Goal: Information Seeking & Learning: Learn about a topic

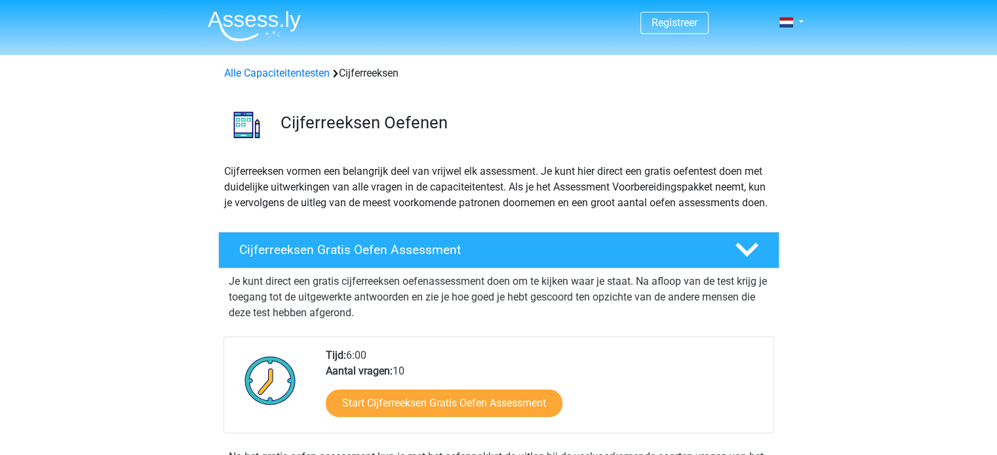
scroll to position [163, 0]
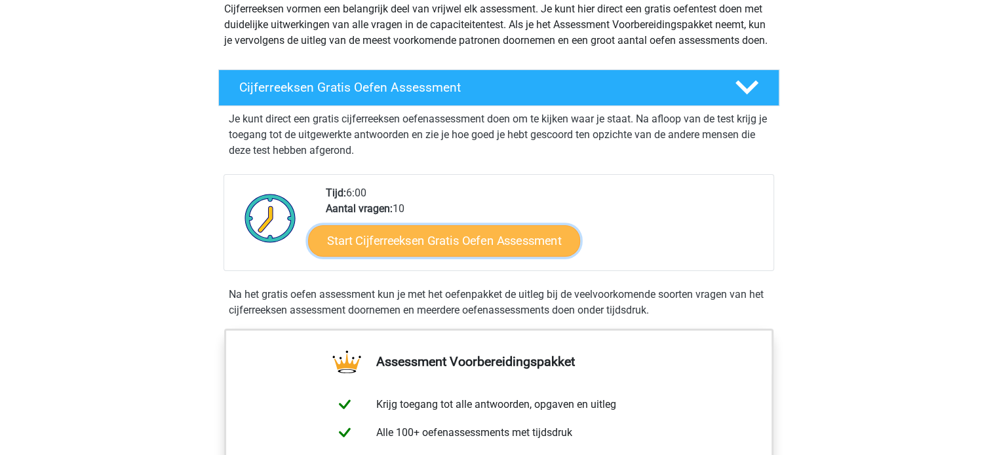
click at [476, 248] on link "Start Cijferreeksen Gratis Oefen Assessment" at bounding box center [444, 240] width 272 height 31
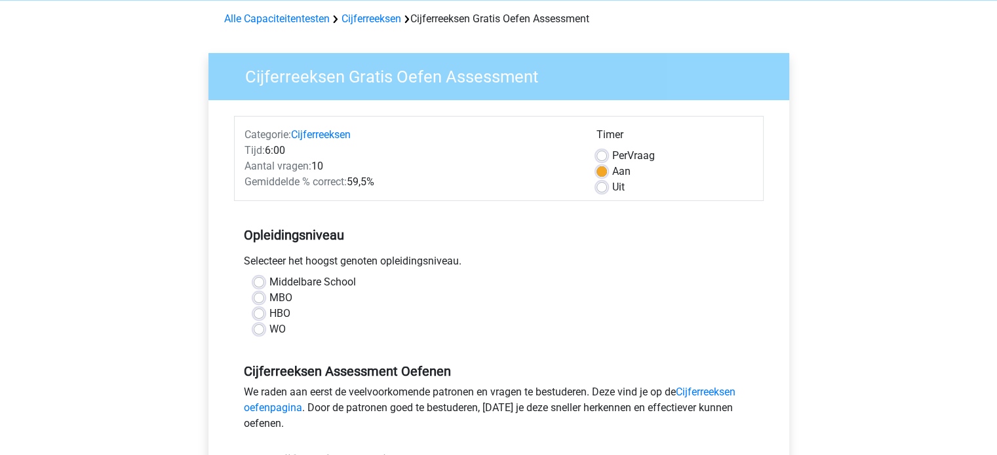
scroll to position [58, 0]
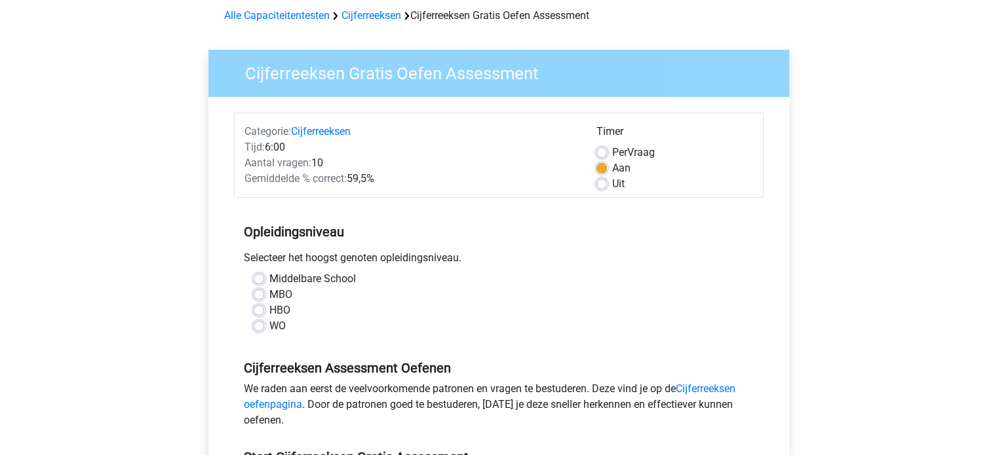
click at [269, 277] on label "Middelbare School" at bounding box center [312, 279] width 87 height 16
click at [261, 277] on input "Middelbare School" at bounding box center [259, 277] width 10 height 13
radio input "true"
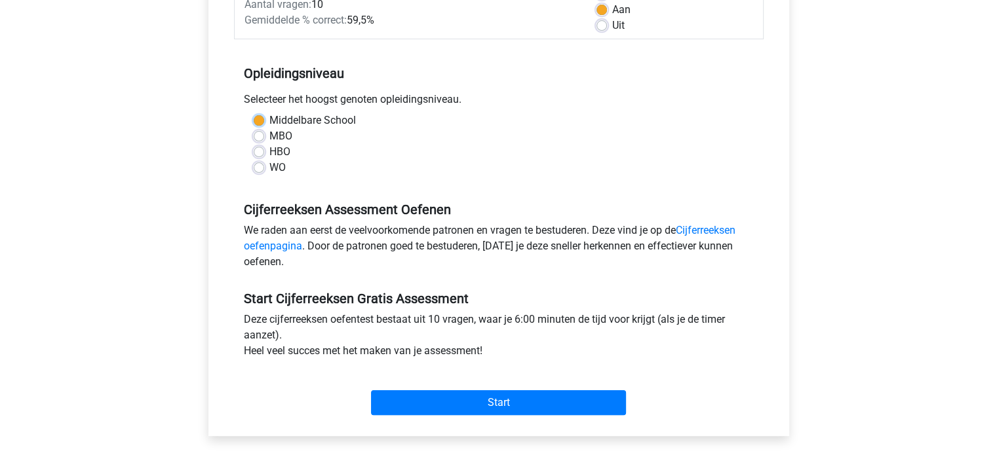
scroll to position [232, 0]
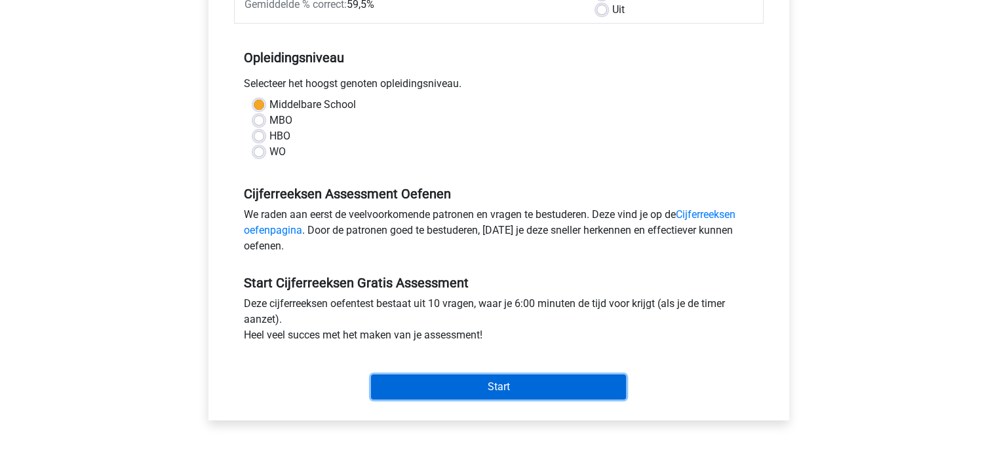
click at [495, 382] on input "Start" at bounding box center [498, 387] width 255 height 25
